Goal: Transaction & Acquisition: Purchase product/service

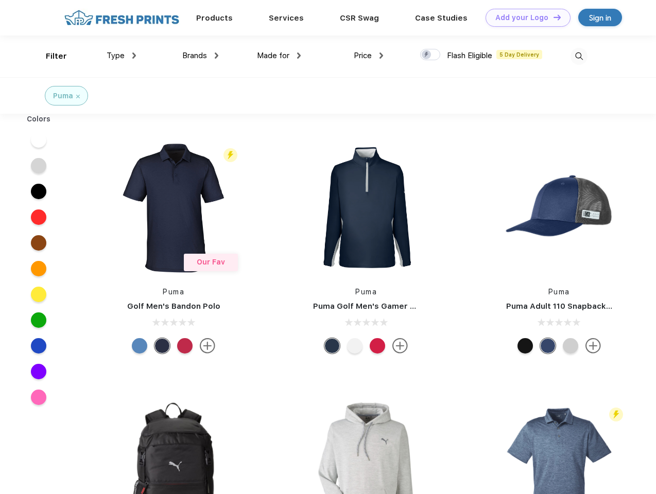
click at [524, 18] on link "Add your Logo Design Tool" at bounding box center [527, 18] width 85 height 18
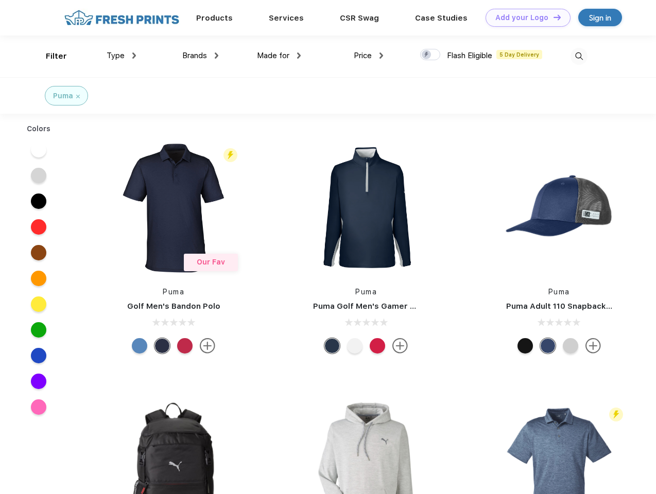
click at [0, 0] on div "Design Tool" at bounding box center [0, 0] width 0 height 0
click at [552, 17] on link "Add your Logo Design Tool" at bounding box center [527, 18] width 85 height 18
click at [49, 56] on div "Filter" at bounding box center [56, 56] width 21 height 12
click at [121, 56] on span "Type" at bounding box center [116, 55] width 18 height 9
click at [200, 56] on span "Brands" at bounding box center [194, 55] width 25 height 9
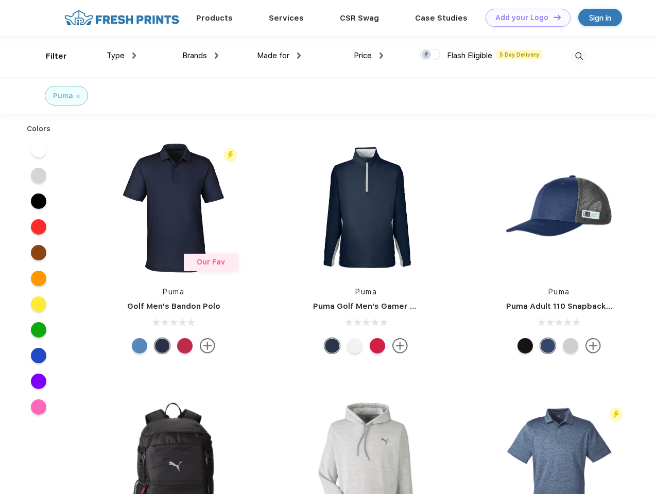
click at [279, 56] on span "Made for" at bounding box center [273, 55] width 32 height 9
click at [369, 56] on span "Price" at bounding box center [363, 55] width 18 height 9
click at [430, 55] on div at bounding box center [430, 54] width 20 height 11
click at [427, 55] on input "checkbox" at bounding box center [423, 51] width 7 height 7
click at [579, 56] on img at bounding box center [578, 56] width 17 height 17
